Goal: Find specific page/section

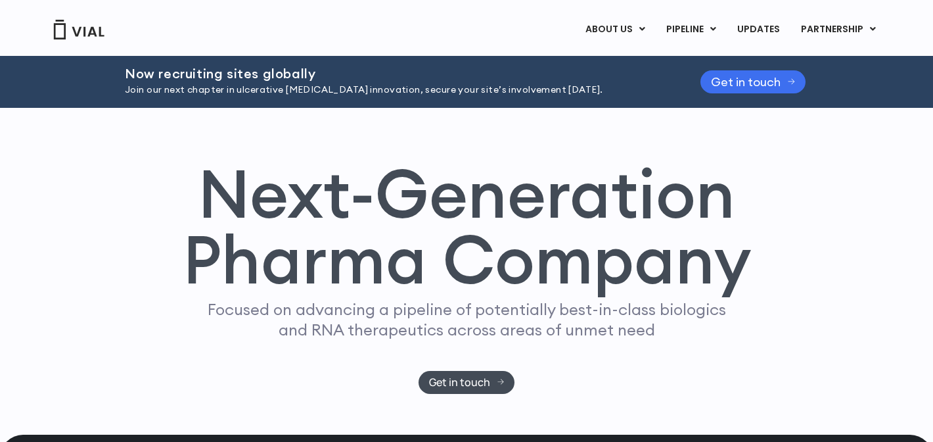
click at [729, 83] on span "Get in touch" at bounding box center [746, 82] width 70 height 10
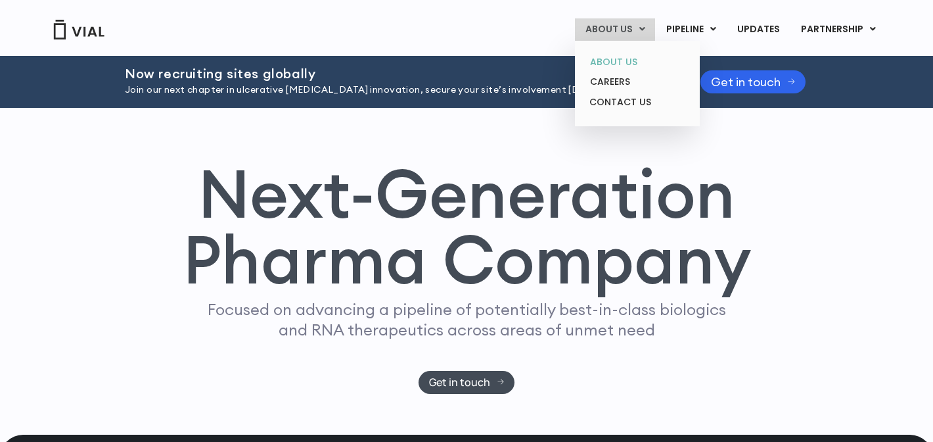
click at [629, 62] on link "ABOUT US" at bounding box center [637, 62] width 115 height 20
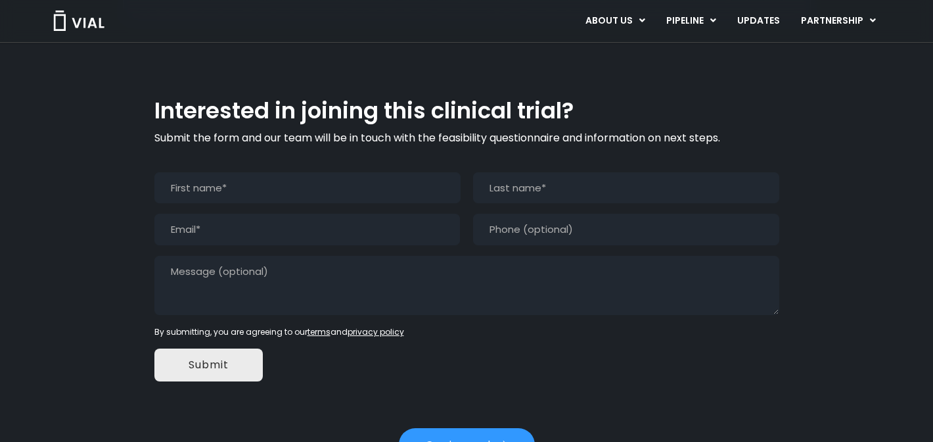
scroll to position [1227, 0]
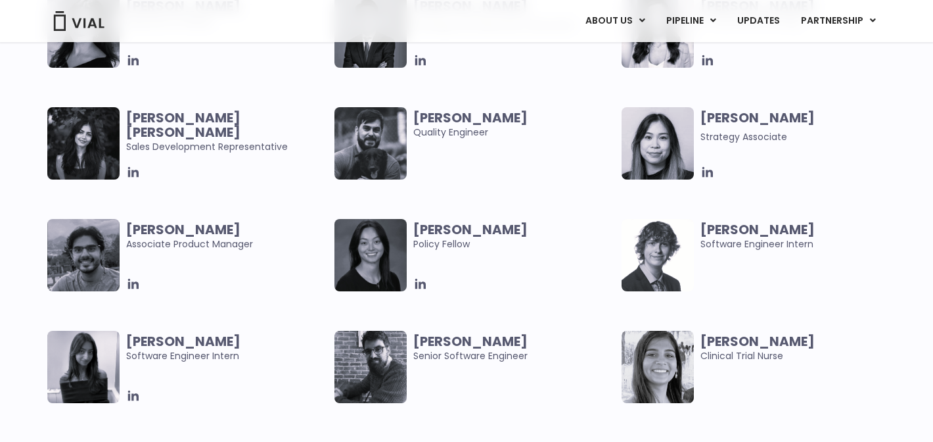
scroll to position [2674, 0]
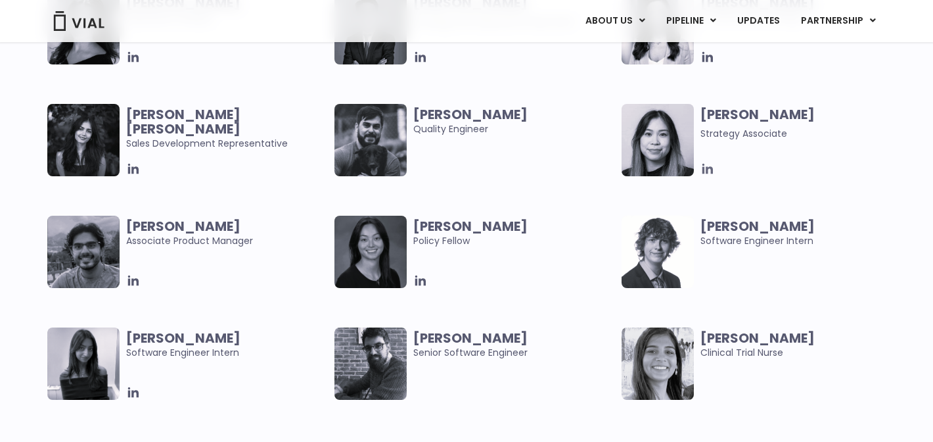
click at [705, 166] on icon at bounding box center [708, 169] width 14 height 14
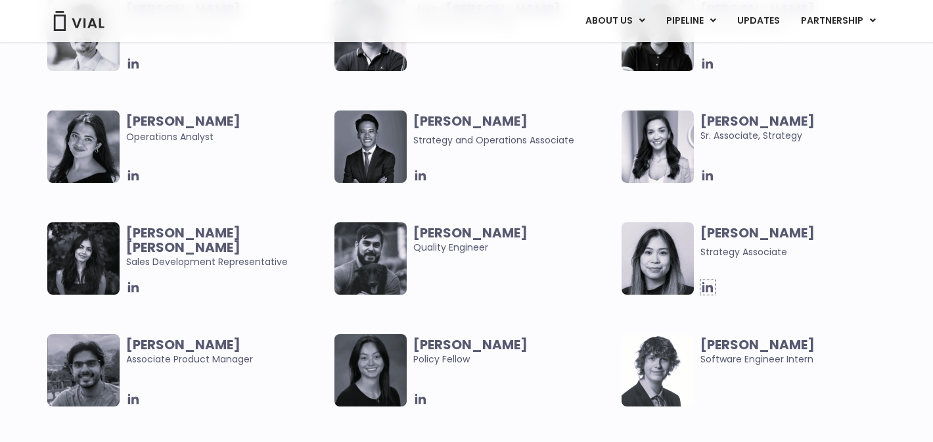
scroll to position [2552, 0]
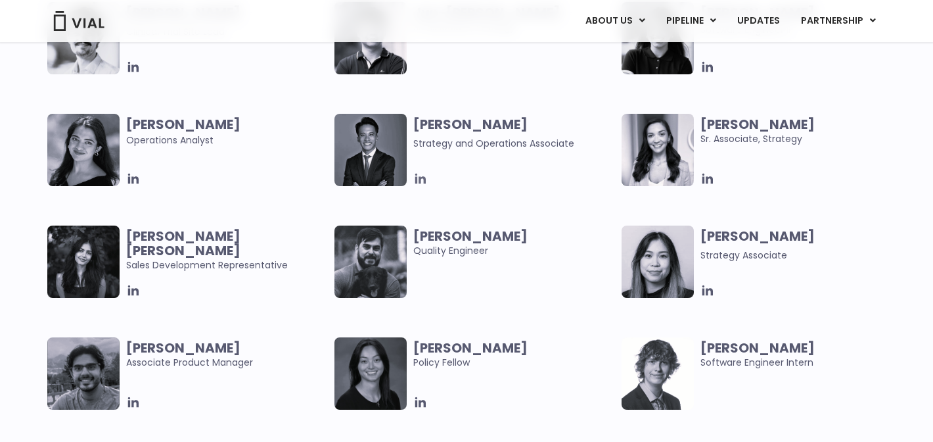
click at [418, 179] on icon at bounding box center [420, 179] width 14 height 14
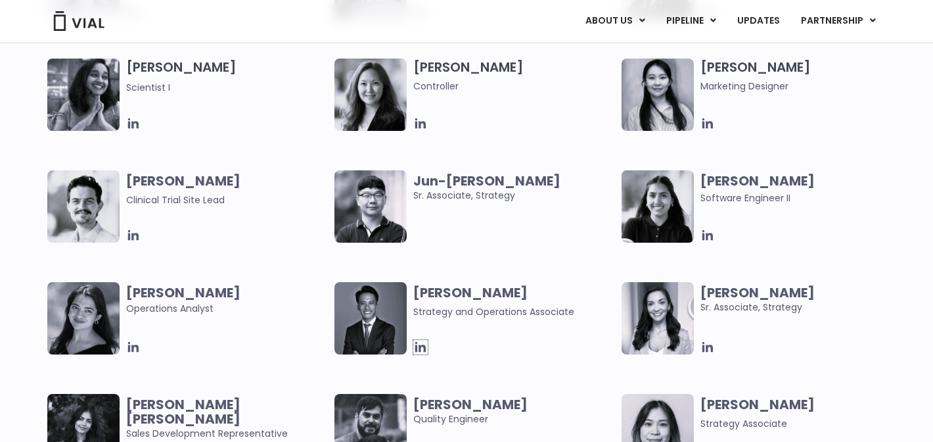
scroll to position [2389, 0]
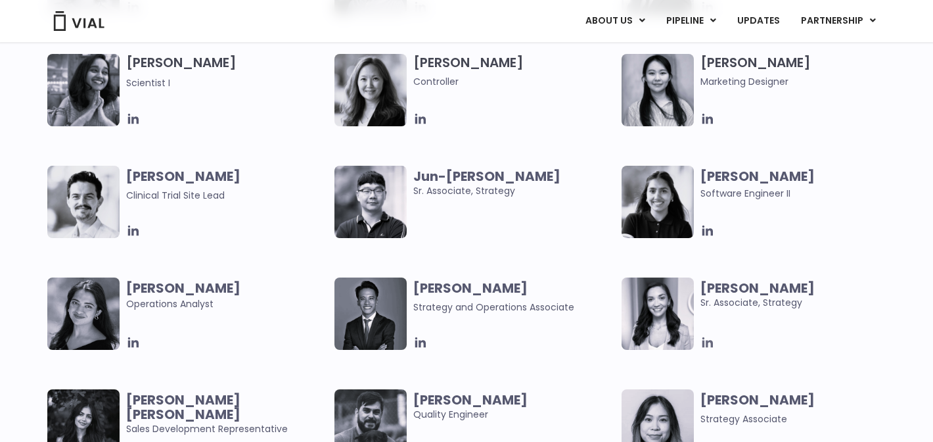
click at [708, 342] on icon at bounding box center [708, 342] width 14 height 14
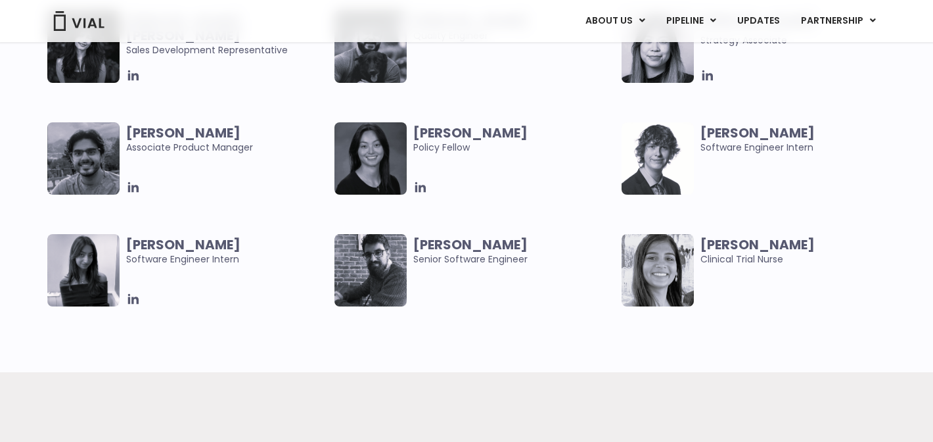
scroll to position [2786, 0]
